Goal: Task Accomplishment & Management: Complete application form

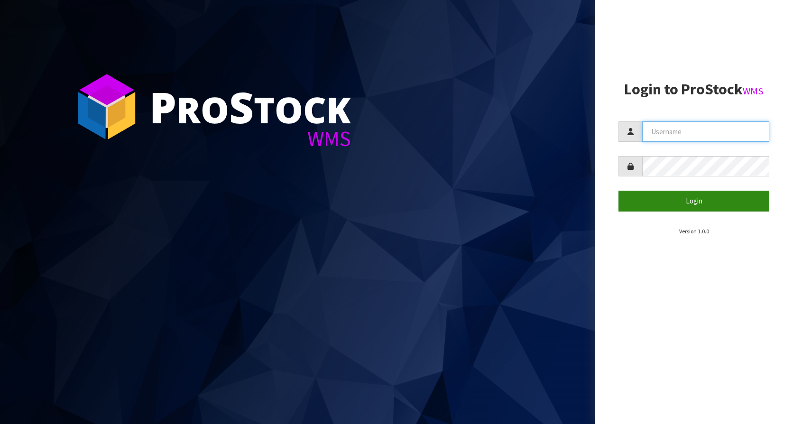
type input "KitchenAid"
click at [705, 198] on button "Login" at bounding box center [693, 201] width 151 height 20
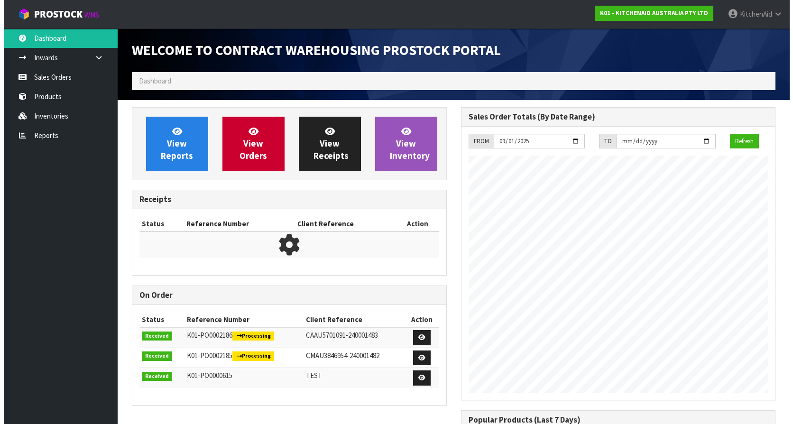
scroll to position [526, 329]
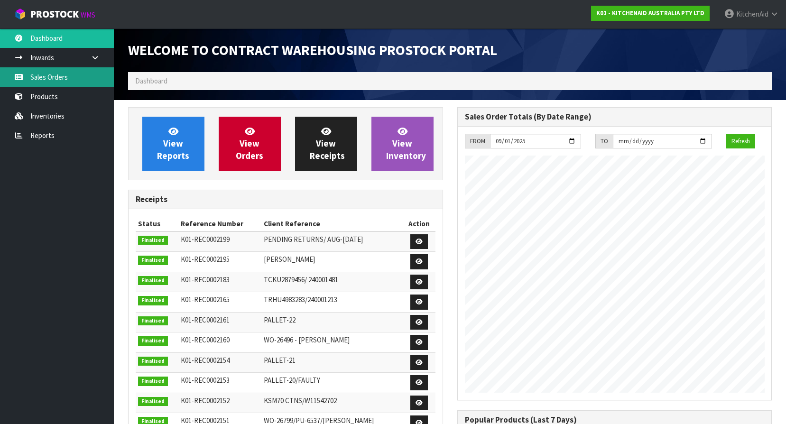
click at [66, 81] on link "Sales Orders" at bounding box center [57, 76] width 114 height 19
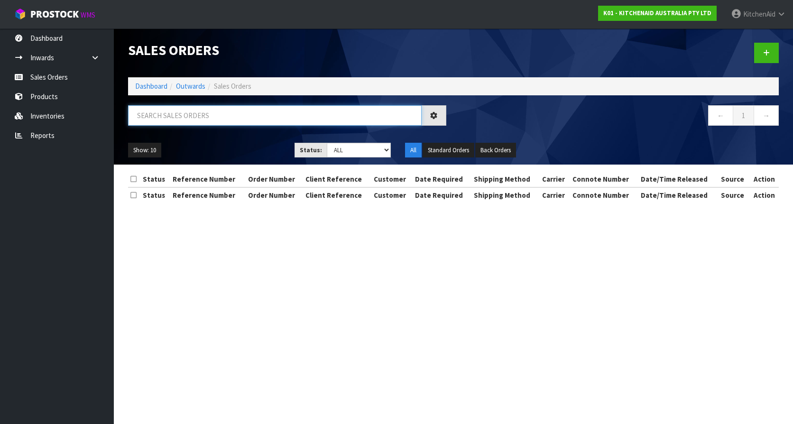
click at [235, 117] on input "text" at bounding box center [275, 115] width 294 height 20
paste input "0082036489"
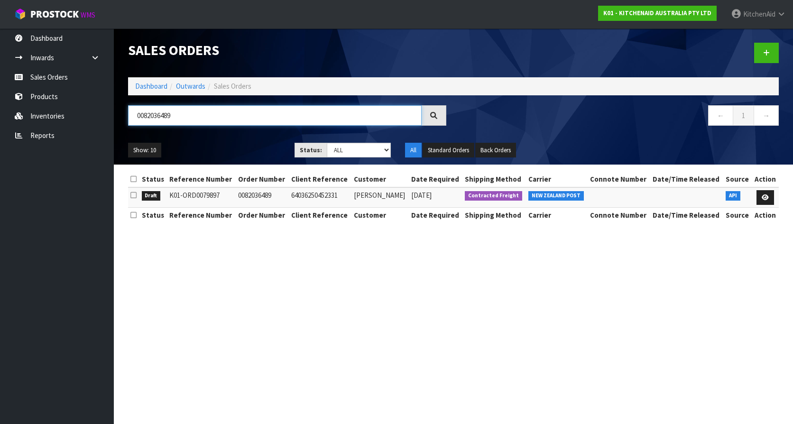
type input "0082036489"
click at [309, 197] on td "64036250452331" at bounding box center [320, 197] width 63 height 20
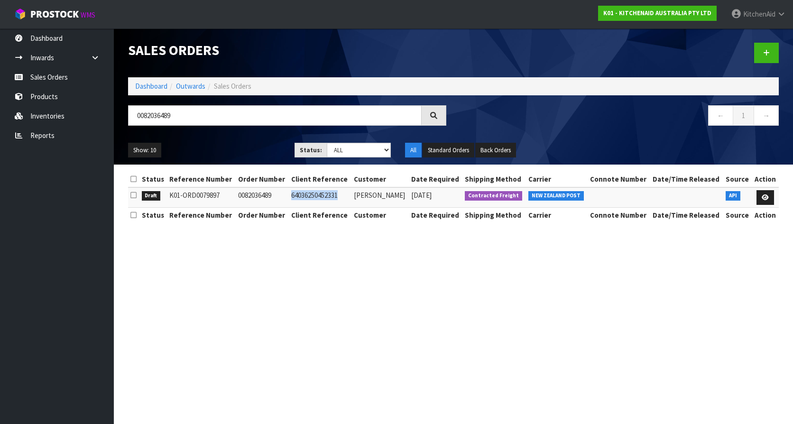
click at [309, 197] on td "64036250452331" at bounding box center [320, 197] width 63 height 20
copy td "64036250452331"
click at [762, 201] on link at bounding box center [765, 197] width 18 height 15
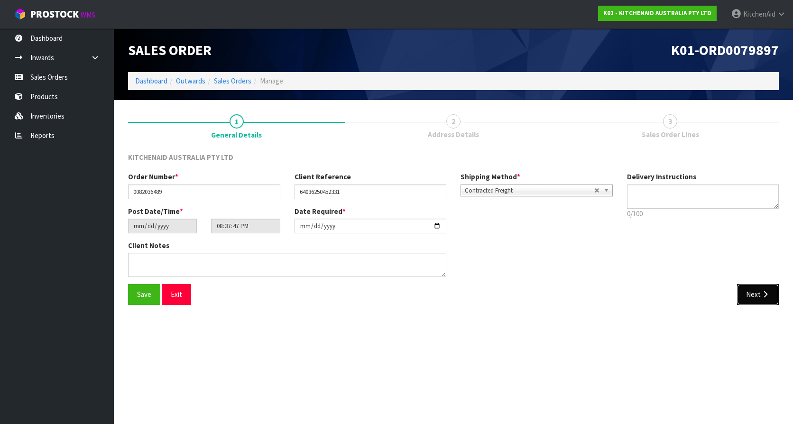
click at [753, 300] on button "Next" at bounding box center [758, 294] width 42 height 20
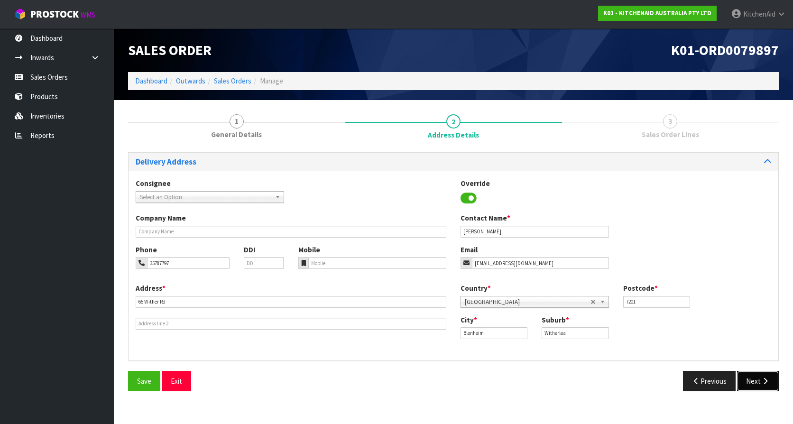
click at [756, 385] on button "Next" at bounding box center [758, 381] width 42 height 20
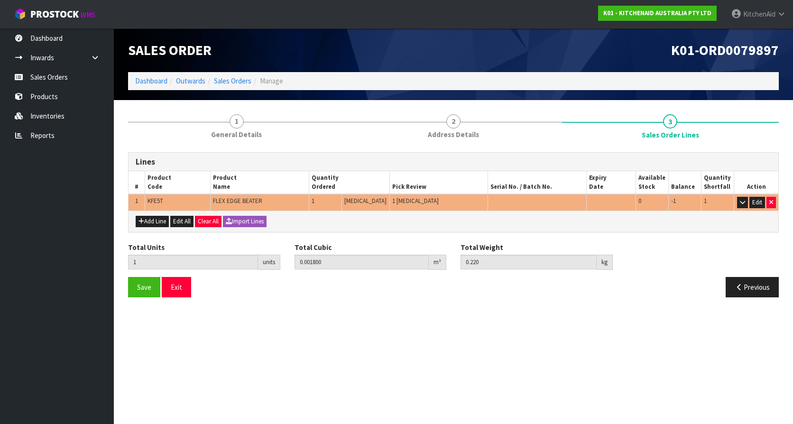
click at [160, 201] on span "KFE5T" at bounding box center [155, 201] width 16 height 8
copy span "KFE5T"
click at [755, 292] on button "Previous" at bounding box center [752, 287] width 53 height 20
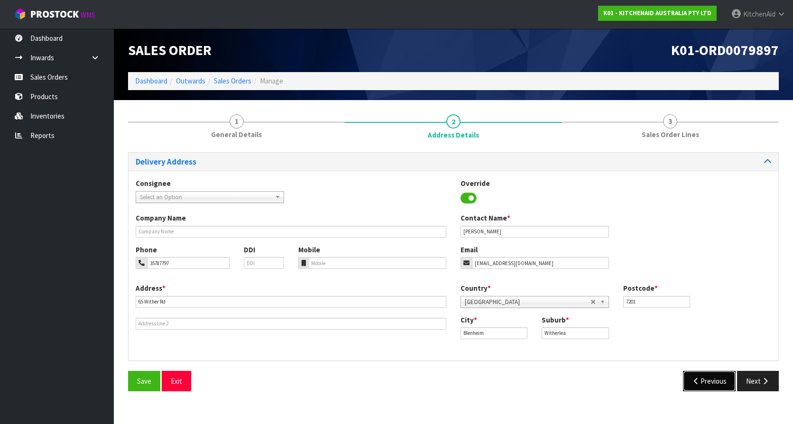
click at [711, 383] on button "Previous" at bounding box center [709, 381] width 53 height 20
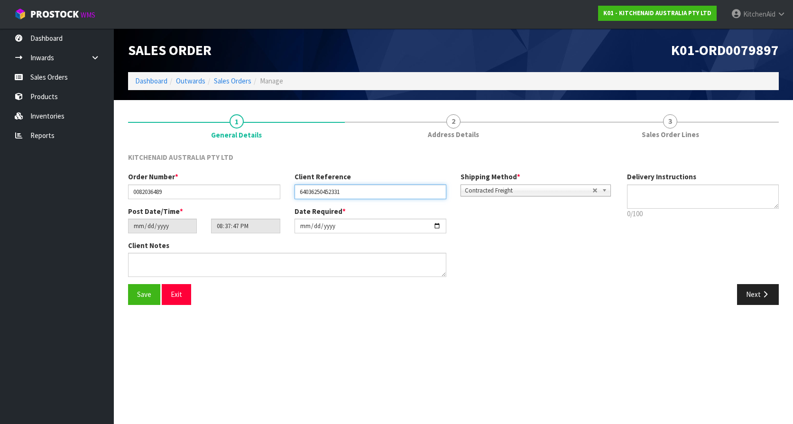
click at [322, 187] on input "64036250452331" at bounding box center [370, 191] width 152 height 15
click at [749, 294] on button "Next" at bounding box center [758, 294] width 42 height 20
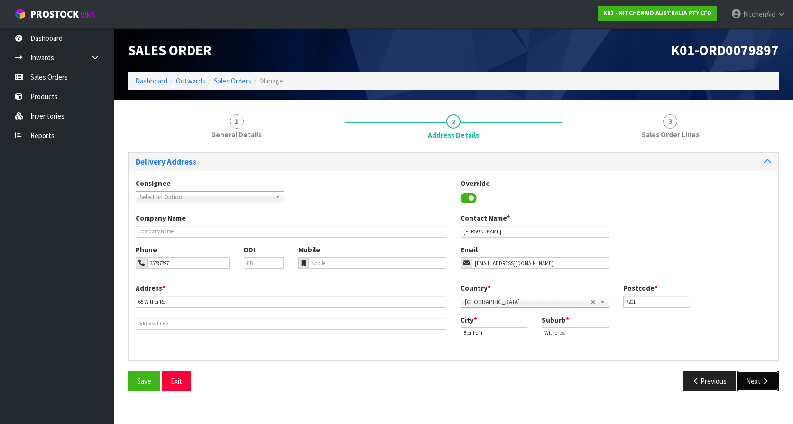
click at [755, 374] on button "Next" at bounding box center [758, 381] width 42 height 20
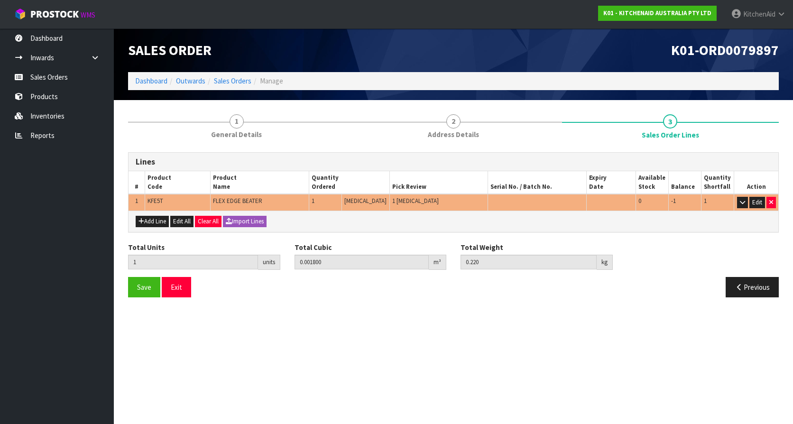
click at [156, 202] on span "KFE5T" at bounding box center [155, 201] width 16 height 8
copy span "KFE5T"
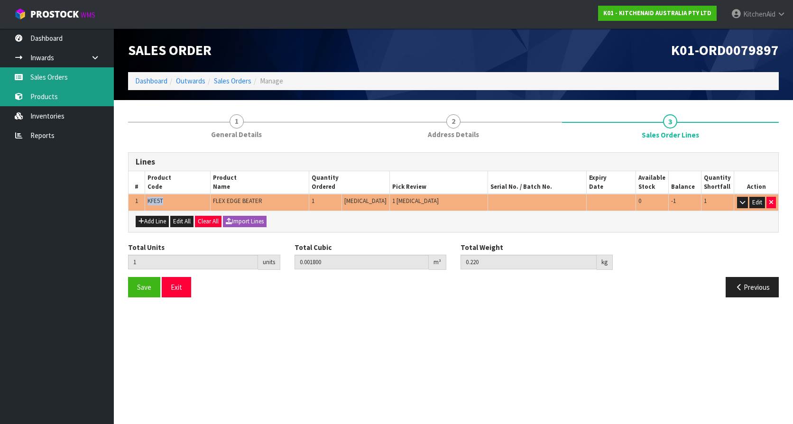
drag, startPoint x: 76, startPoint y: 82, endPoint x: 86, endPoint y: 92, distance: 14.8
click at [76, 82] on link "Sales Orders" at bounding box center [57, 76] width 114 height 19
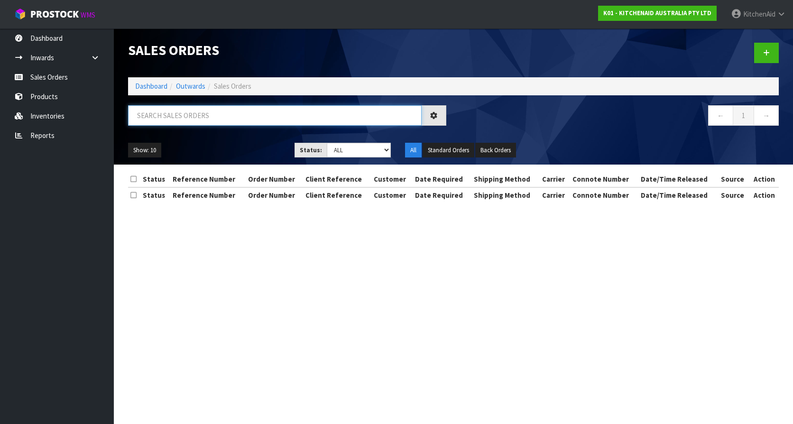
click at [231, 117] on input "text" at bounding box center [275, 115] width 294 height 20
paste input "64036328833387"
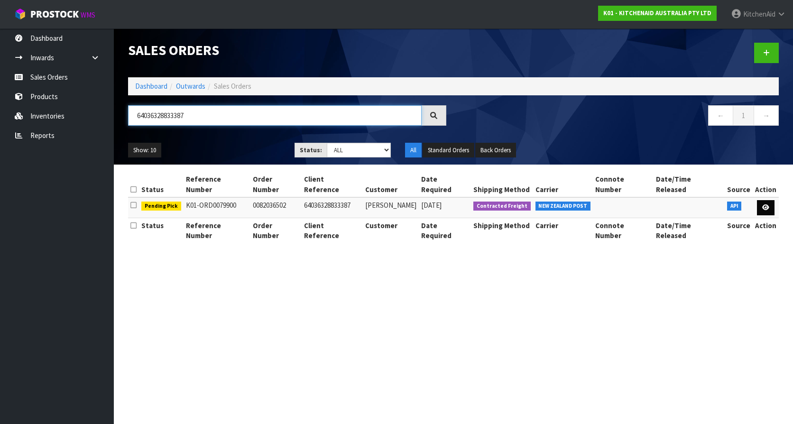
type input "64036328833387"
click at [763, 204] on icon at bounding box center [765, 207] width 7 height 6
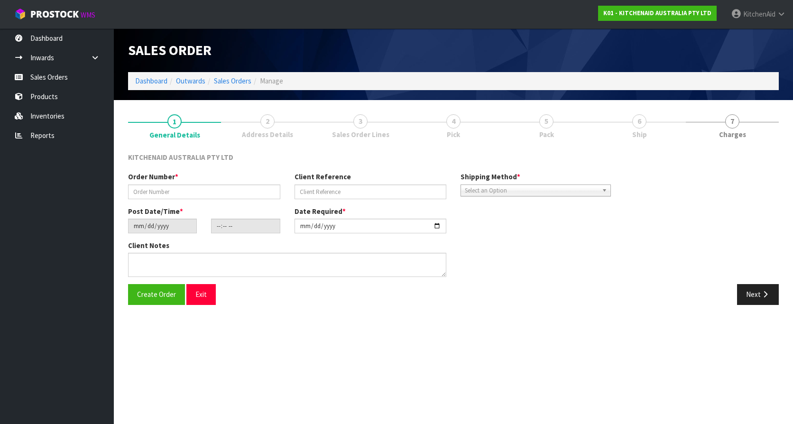
type input "0082036502"
type input "64036328833387"
type input "[DATE]"
type input "22:37:22.000"
type input "[DATE]"
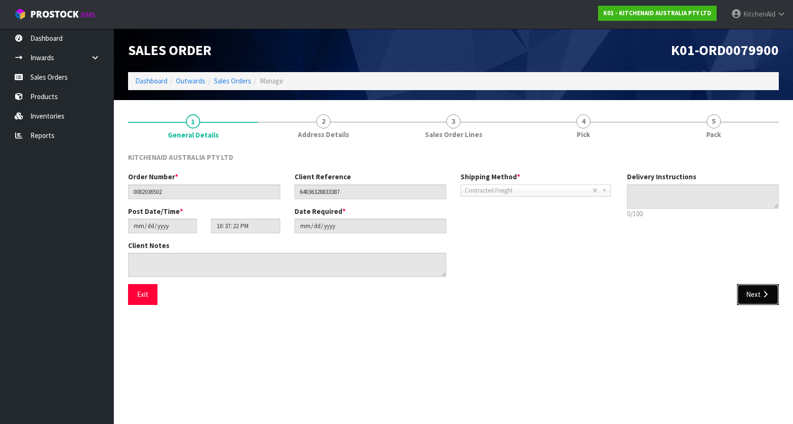
click at [749, 289] on button "Next" at bounding box center [758, 294] width 42 height 20
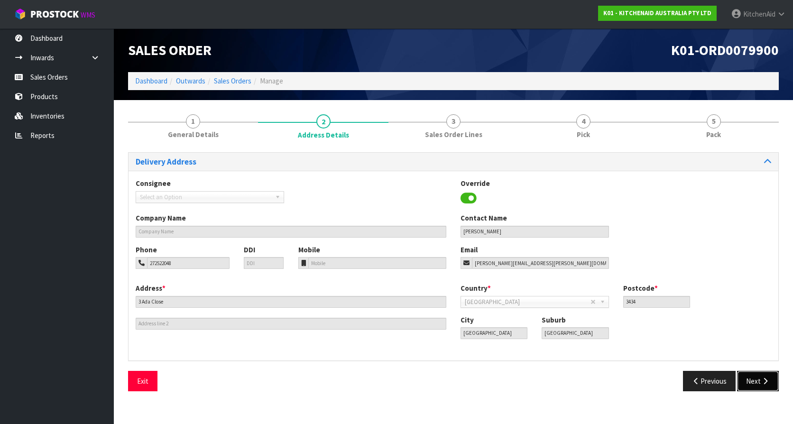
click at [762, 377] on icon "button" at bounding box center [765, 380] width 9 height 7
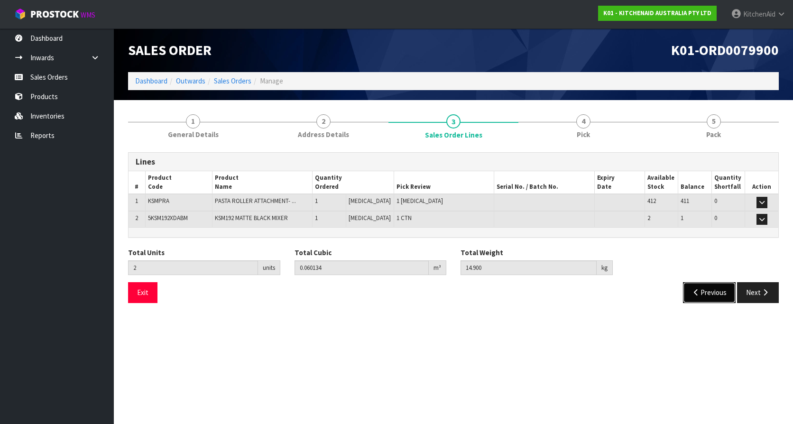
click at [693, 291] on icon "button" at bounding box center [696, 292] width 9 height 7
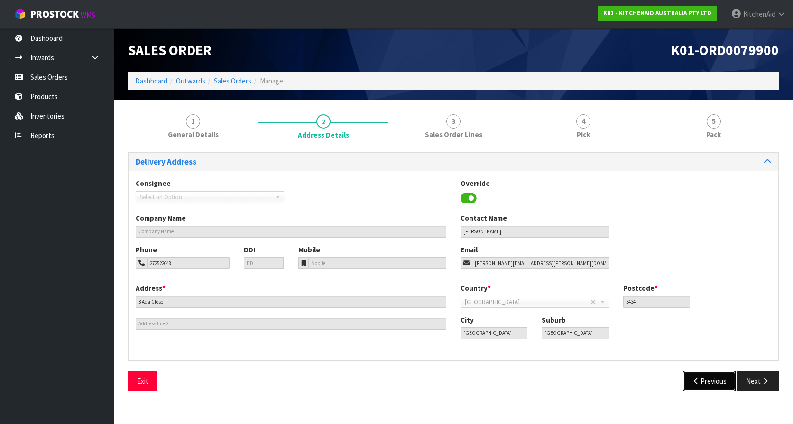
click at [695, 371] on button "Previous" at bounding box center [709, 381] width 53 height 20
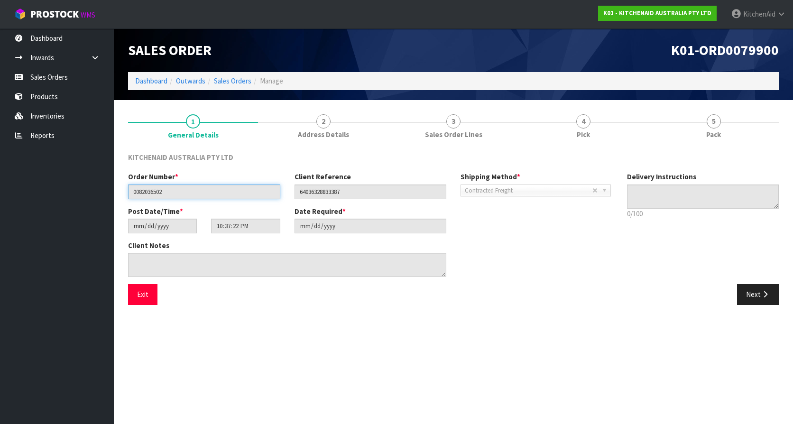
drag, startPoint x: 194, startPoint y: 189, endPoint x: 128, endPoint y: 189, distance: 66.9
click at [128, 189] on div "Order Number * 0082036502" at bounding box center [204, 185] width 166 height 27
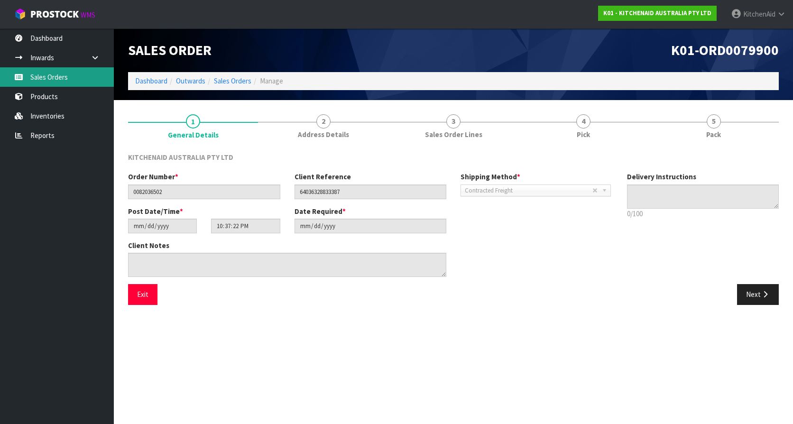
click at [54, 81] on link "Sales Orders" at bounding box center [57, 76] width 114 height 19
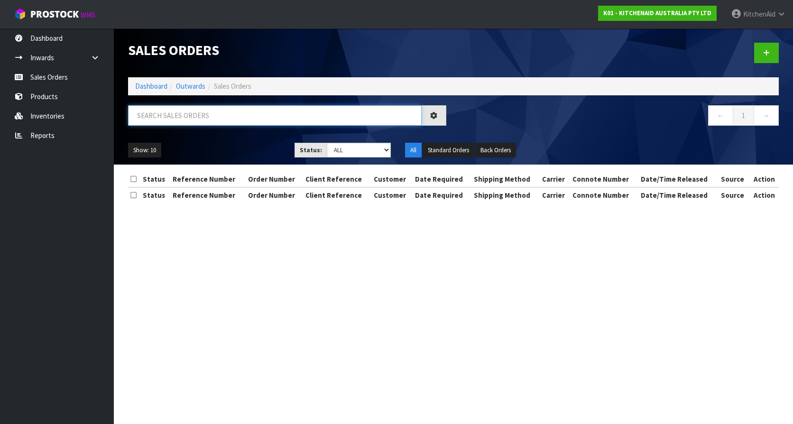
click at [215, 115] on input "text" at bounding box center [275, 115] width 294 height 20
paste input "64026937196907"
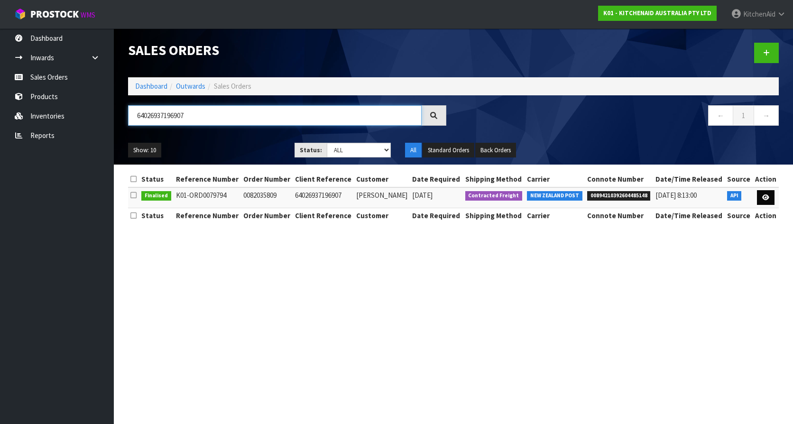
type input "64026937196907"
drag, startPoint x: 766, startPoint y: 200, endPoint x: 749, endPoint y: 217, distance: 24.5
click at [766, 200] on icon at bounding box center [765, 197] width 7 height 6
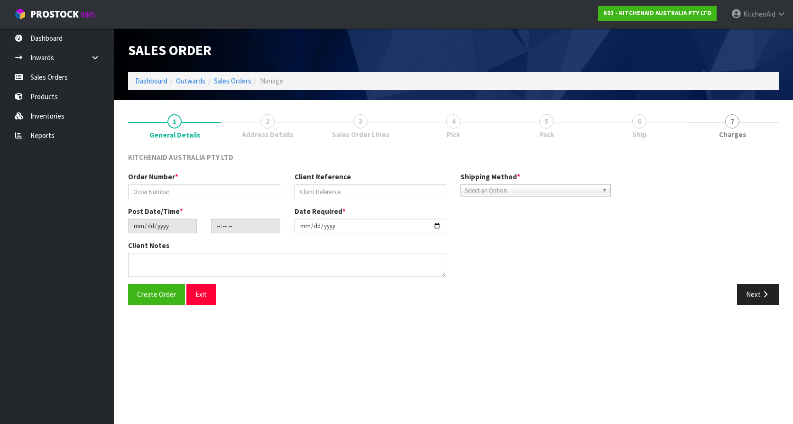
type input "0082035809"
type input "64026937196907"
type input "[DATE]"
type input "15:41:00.000"
type input "[DATE]"
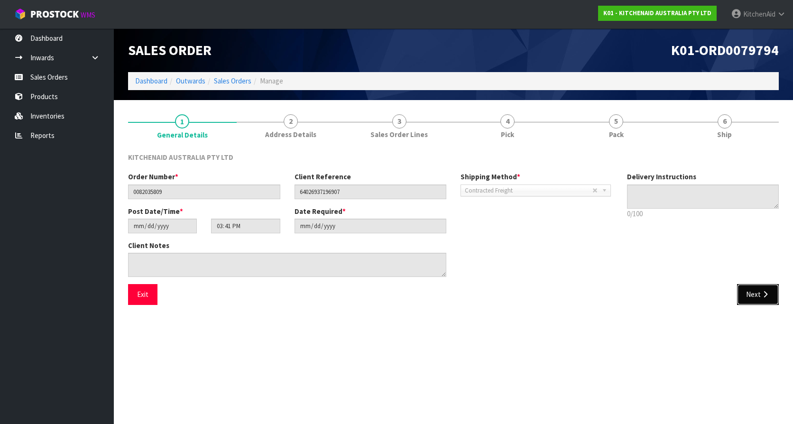
click at [762, 290] on button "Next" at bounding box center [758, 294] width 42 height 20
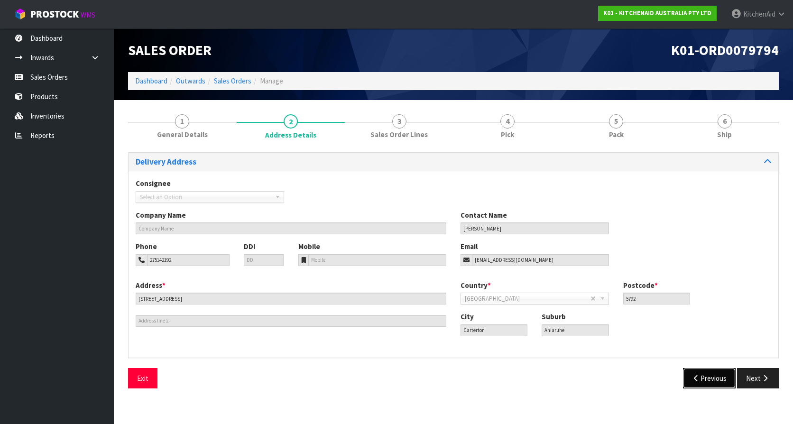
click at [719, 377] on button "Previous" at bounding box center [709, 378] width 53 height 20
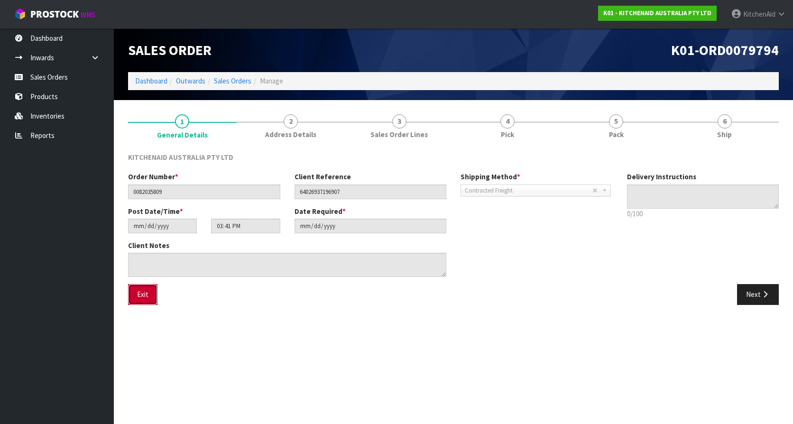
click at [142, 293] on button "Exit" at bounding box center [142, 294] width 29 height 20
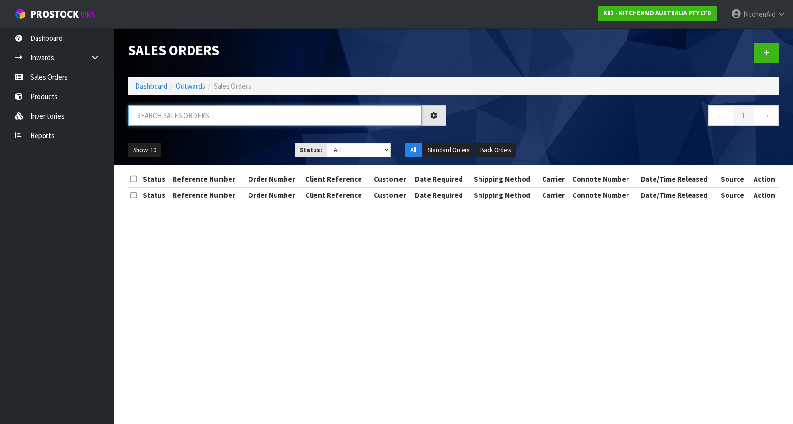
click at [232, 120] on input "text" at bounding box center [275, 115] width 294 height 20
paste input "64026937196907"
type input "64026937196907"
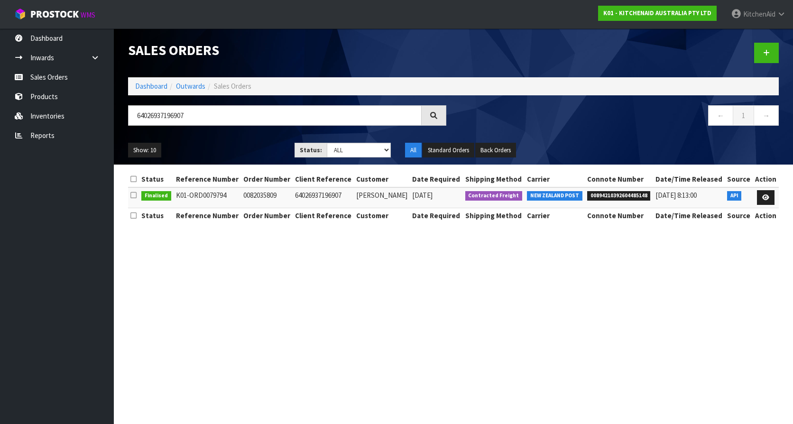
click at [619, 196] on span "00894210392604485148" at bounding box center [619, 195] width 64 height 9
copy span "00894210392604485148"
click at [758, 196] on link at bounding box center [766, 197] width 18 height 15
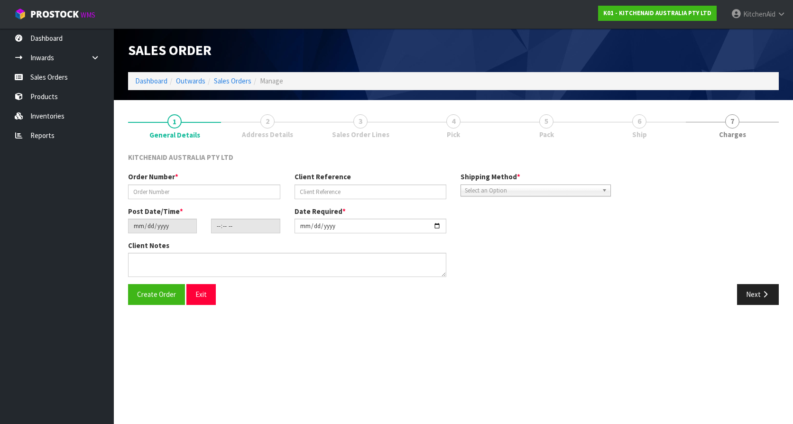
type input "0082035809"
type input "64026937196907"
type input "[DATE]"
type input "15:41:00.000"
type input "[DATE]"
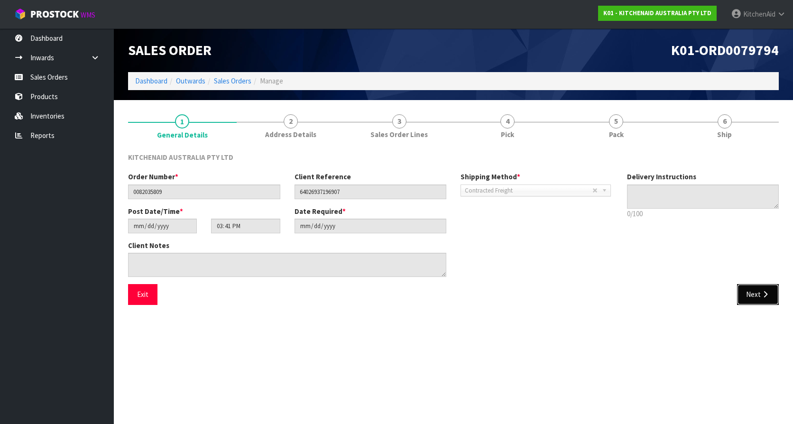
click at [775, 289] on button "Next" at bounding box center [758, 294] width 42 height 20
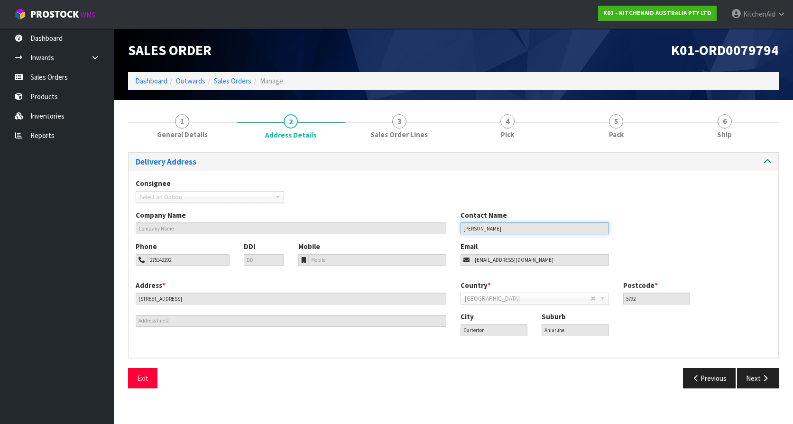
drag, startPoint x: 512, startPoint y: 228, endPoint x: 442, endPoint y: 226, distance: 69.7
click at [442, 226] on div "Company Name Contact Name [PERSON_NAME]" at bounding box center [454, 225] width 650 height 31
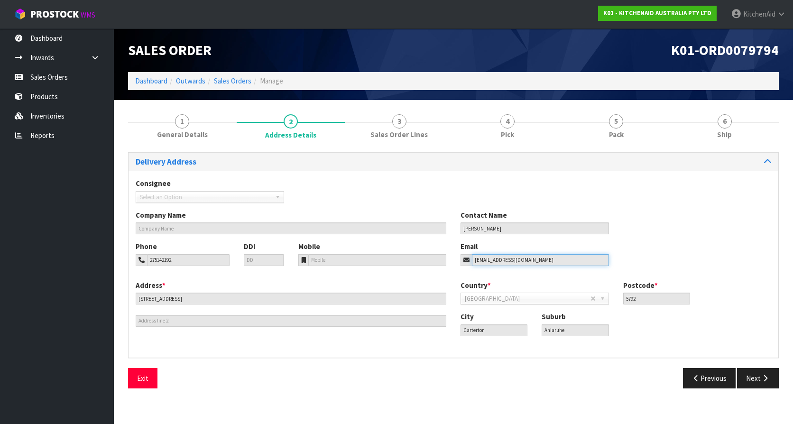
drag, startPoint x: 549, startPoint y: 259, endPoint x: 472, endPoint y: 256, distance: 76.9
click at [472, 256] on input "[EMAIL_ADDRESS][DOMAIN_NAME]" at bounding box center [540, 260] width 137 height 12
drag, startPoint x: 176, startPoint y: 259, endPoint x: 144, endPoint y: 259, distance: 31.8
click at [144, 259] on div "275142192" at bounding box center [183, 260] width 94 height 12
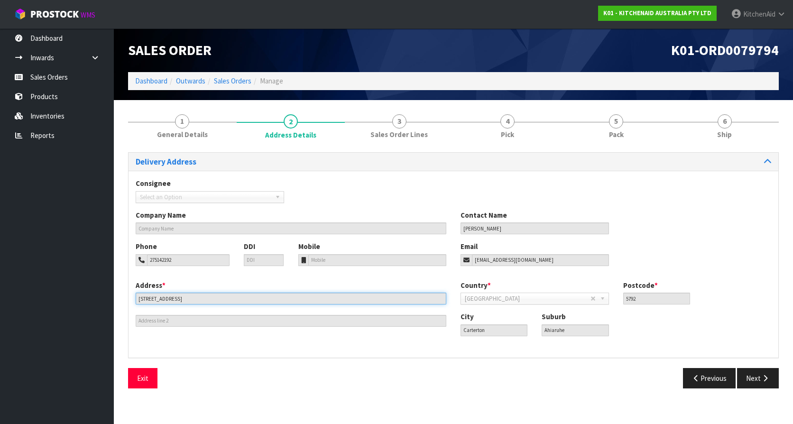
drag, startPoint x: 138, startPoint y: 301, endPoint x: 189, endPoint y: 304, distance: 51.8
click at [189, 304] on input "[STREET_ADDRESS]" at bounding box center [291, 299] width 311 height 12
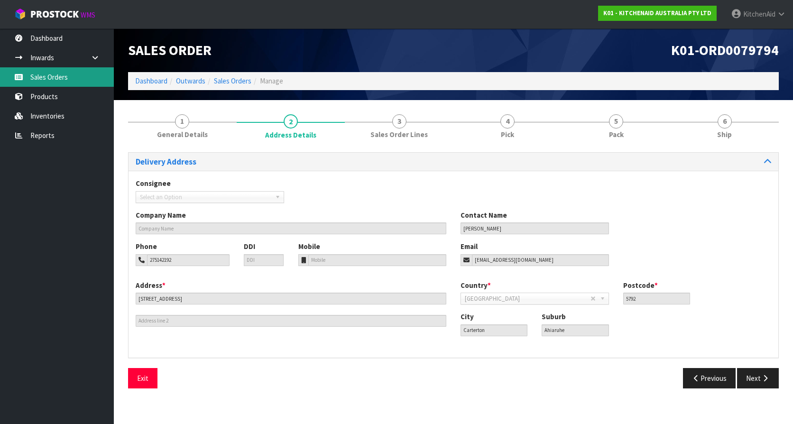
click at [79, 80] on link "Sales Orders" at bounding box center [57, 76] width 114 height 19
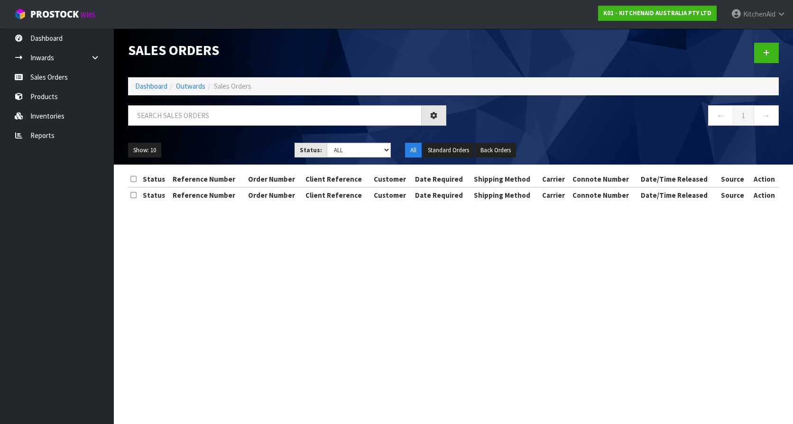
click at [323, 126] on div at bounding box center [287, 119] width 332 height 28
click at [328, 117] on input "text" at bounding box center [275, 115] width 294 height 20
paste input "64026937196907"
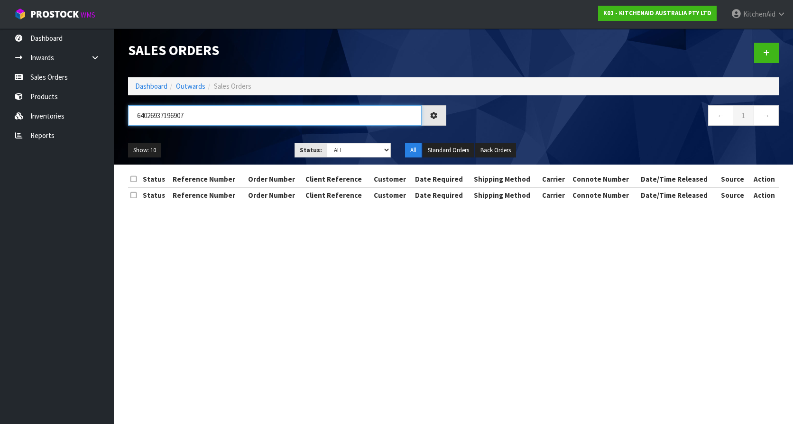
type input "64026937196907"
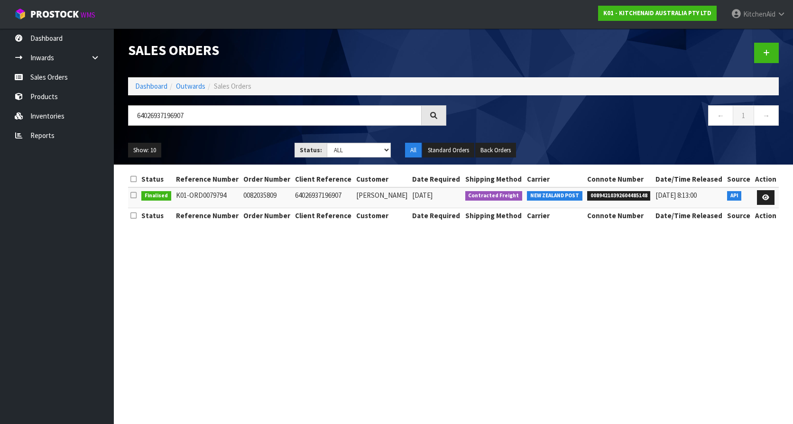
click at [614, 193] on span "00894210392604485148" at bounding box center [619, 195] width 64 height 9
copy span "00894210392604485148"
